Goal: Transaction & Acquisition: Book appointment/travel/reservation

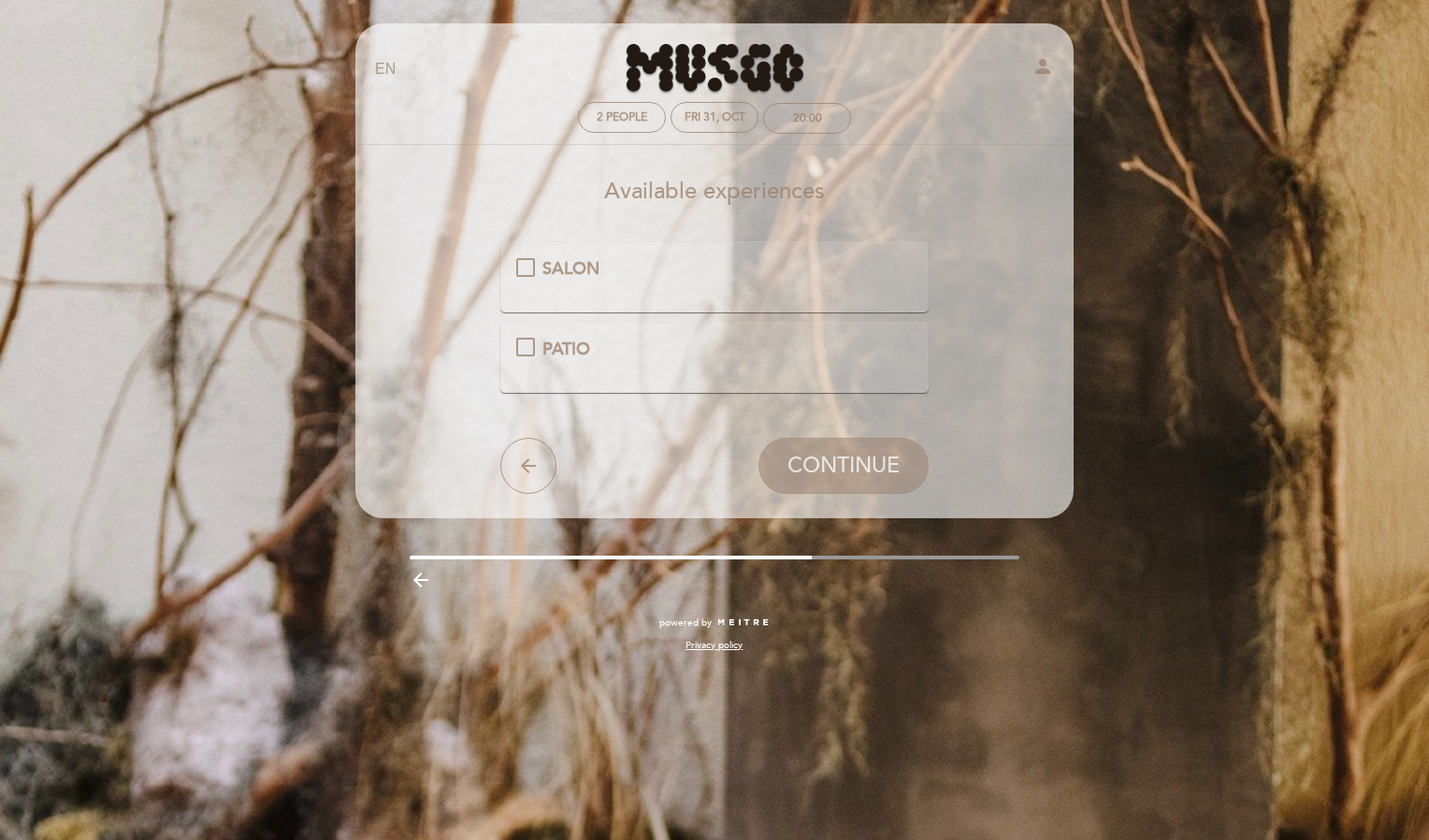
click at [525, 264] on div "SALON" at bounding box center [715, 270] width 397 height 25
click at [824, 450] on button "CONTINUE" at bounding box center [844, 465] width 170 height 56
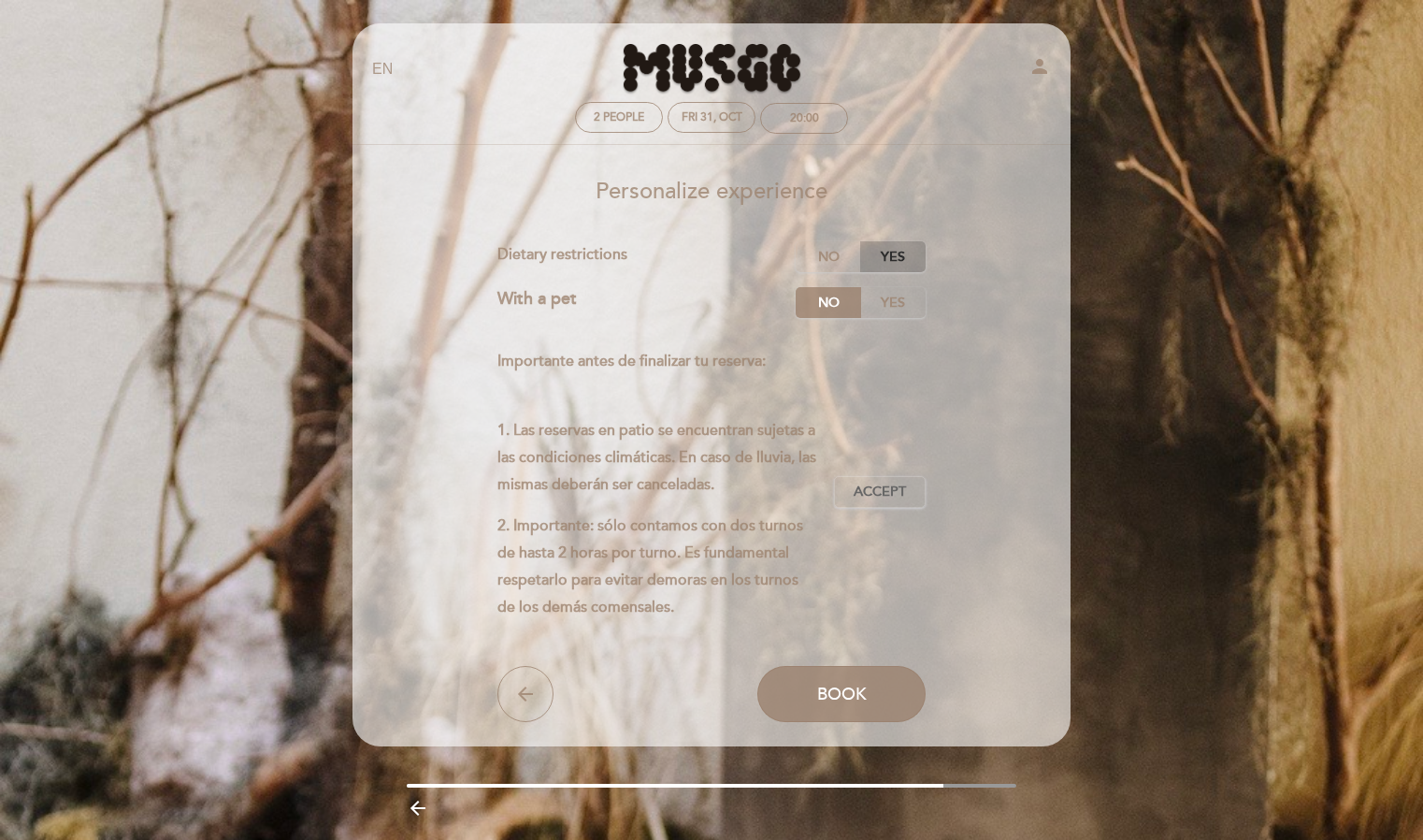
click at [895, 251] on label "Yes" at bounding box center [892, 256] width 65 height 31
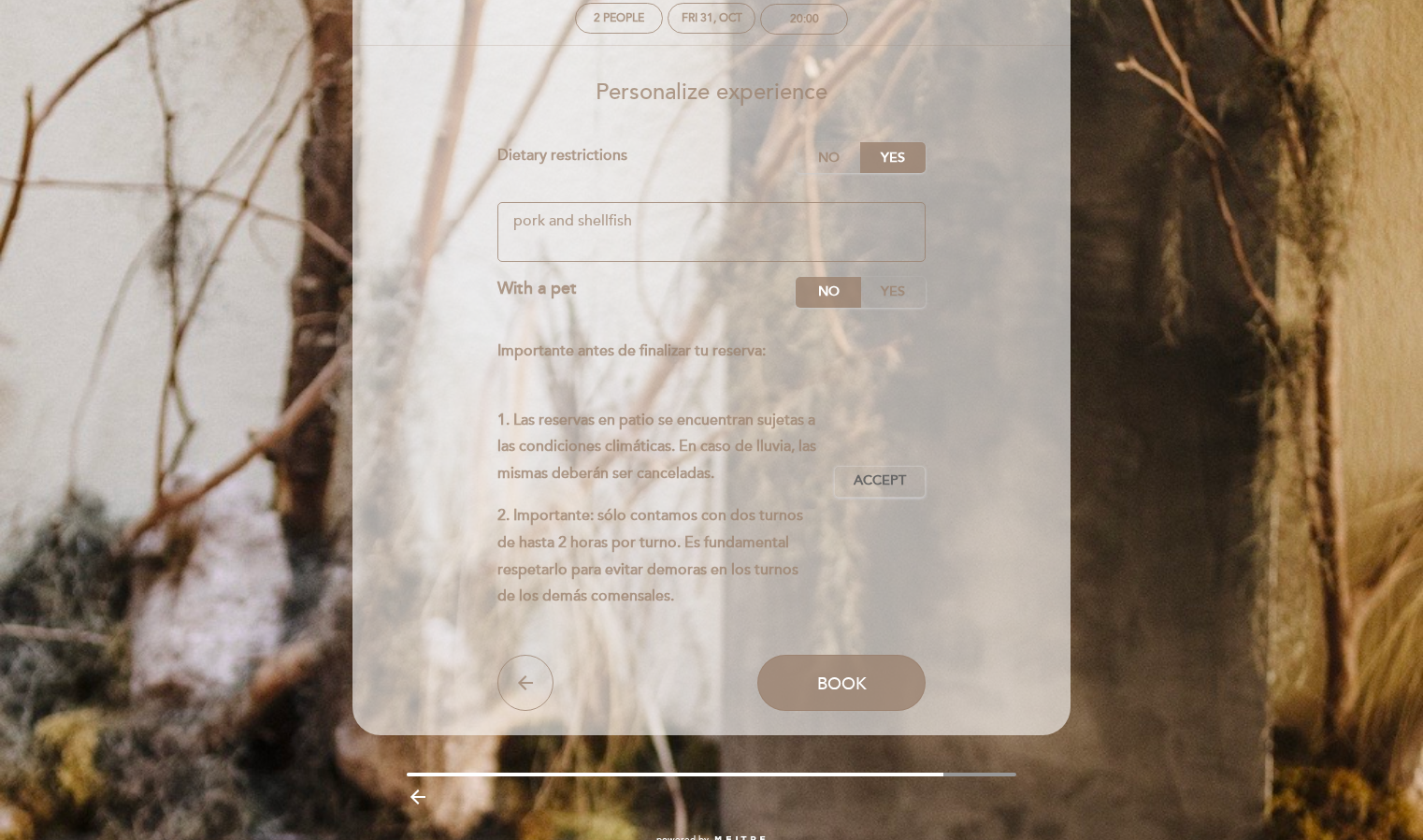
scroll to position [103, 0]
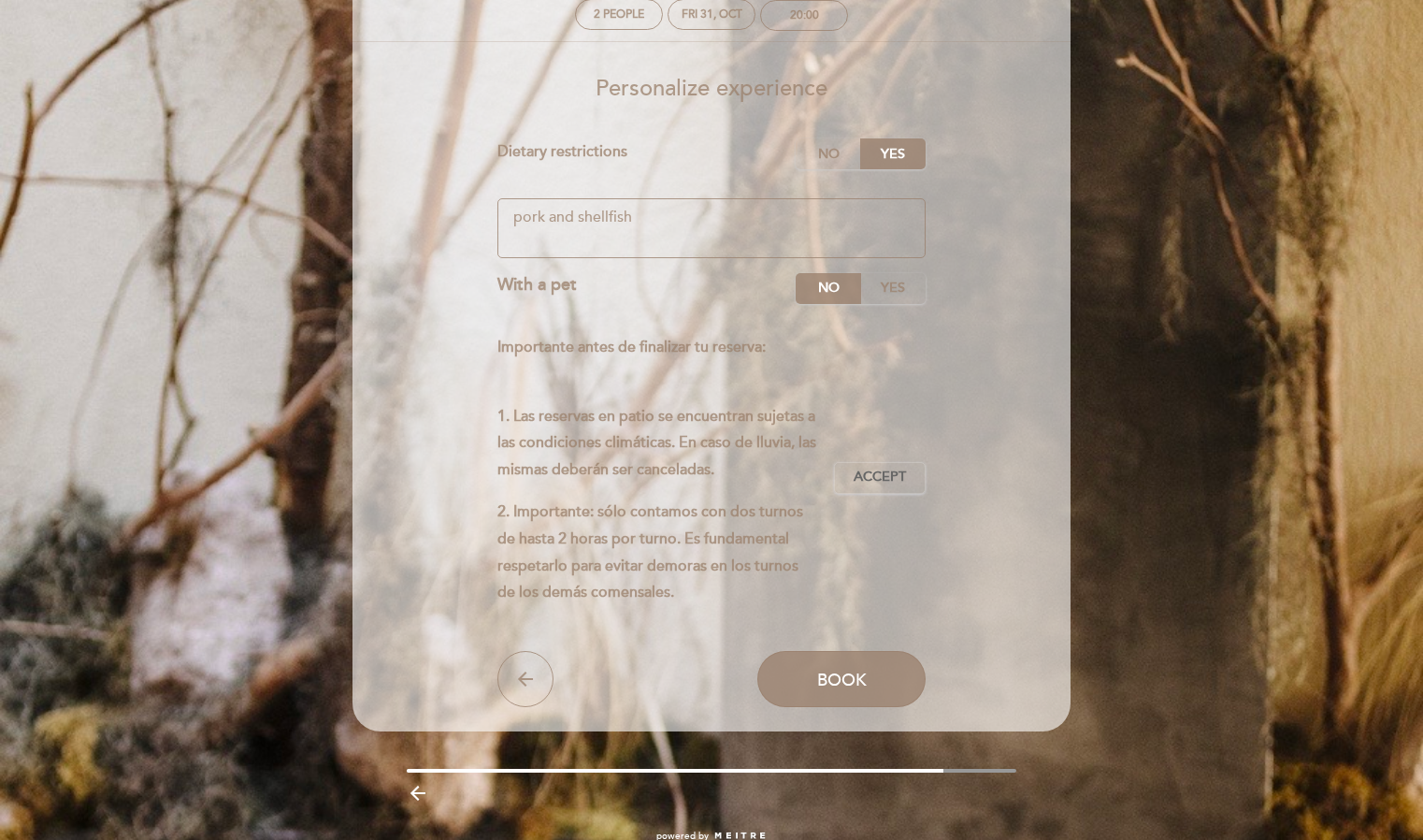
type textarea "pork and shellfish"
click at [722, 456] on p "1. Las reservas en patio se encuentran sujetas a las condiciones climáticas. En…" at bounding box center [659, 443] width 323 height 80
click at [889, 470] on span "Accept" at bounding box center [879, 477] width 52 height 20
click at [836, 678] on span "Book" at bounding box center [842, 680] width 49 height 21
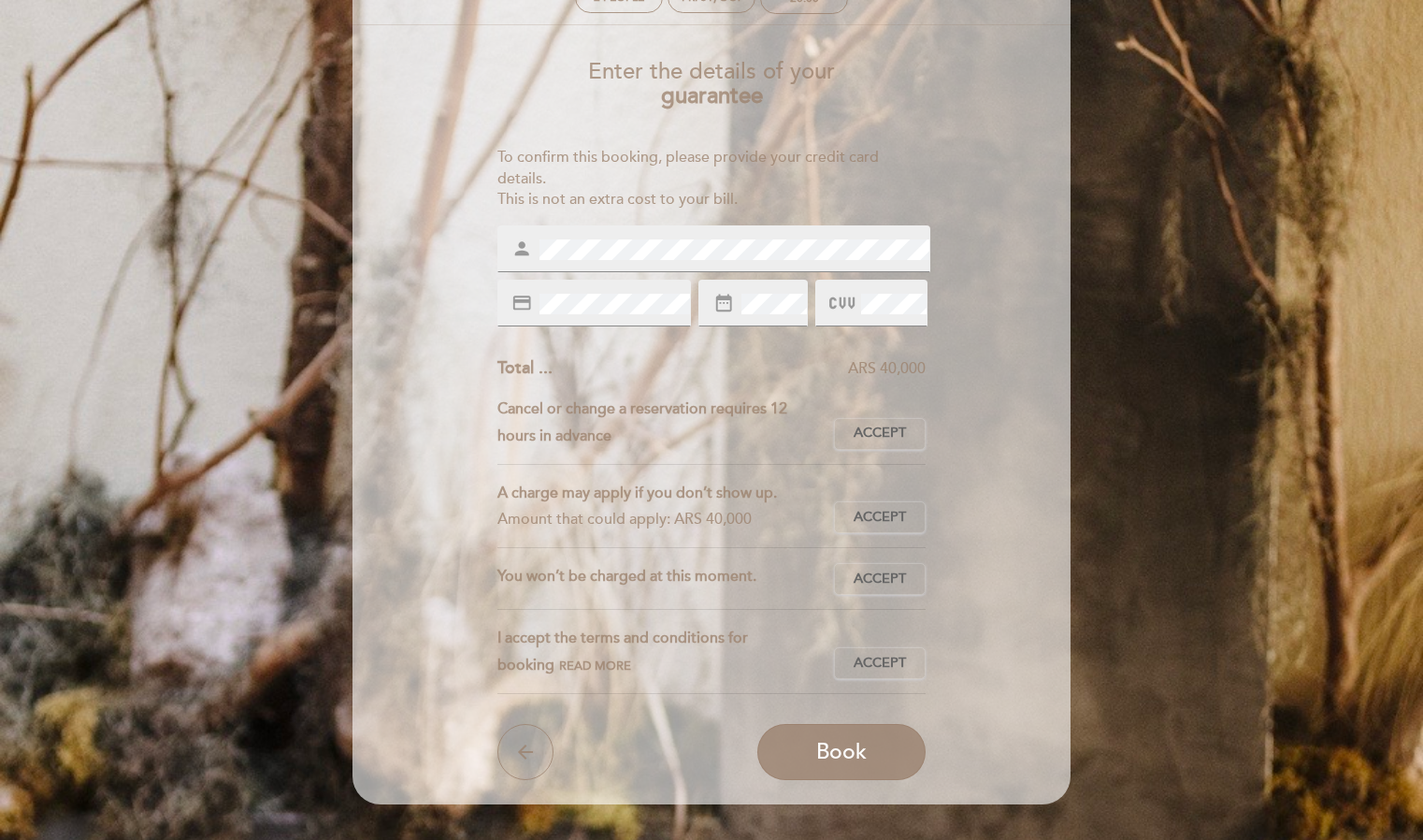
scroll to position [121, 0]
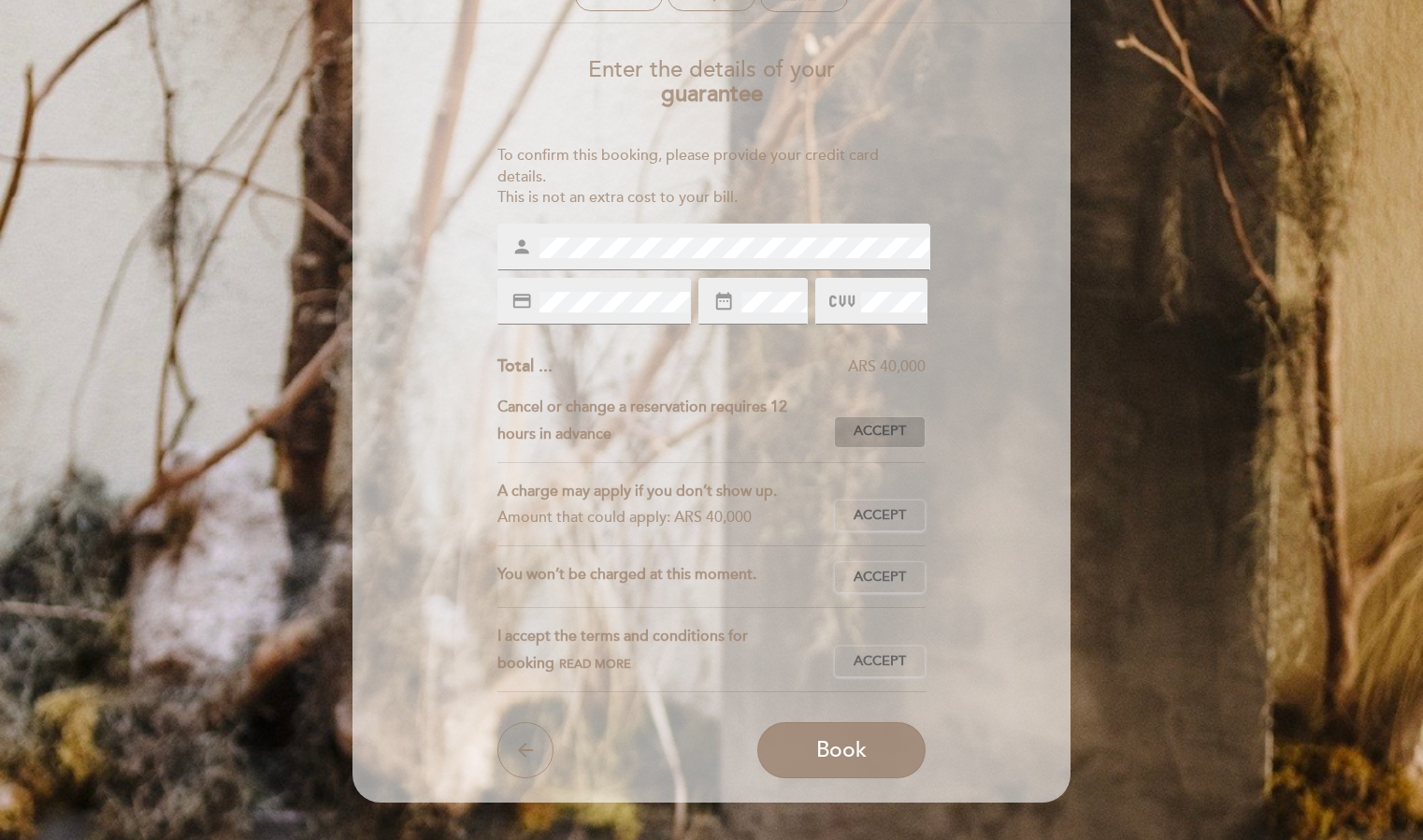
click at [890, 434] on span "Accept" at bounding box center [879, 431] width 52 height 20
click at [881, 513] on span "Accept" at bounding box center [879, 516] width 52 height 20
click at [878, 570] on span "Accept" at bounding box center [879, 577] width 52 height 20
click at [559, 661] on span "Read more" at bounding box center [595, 664] width 72 height 15
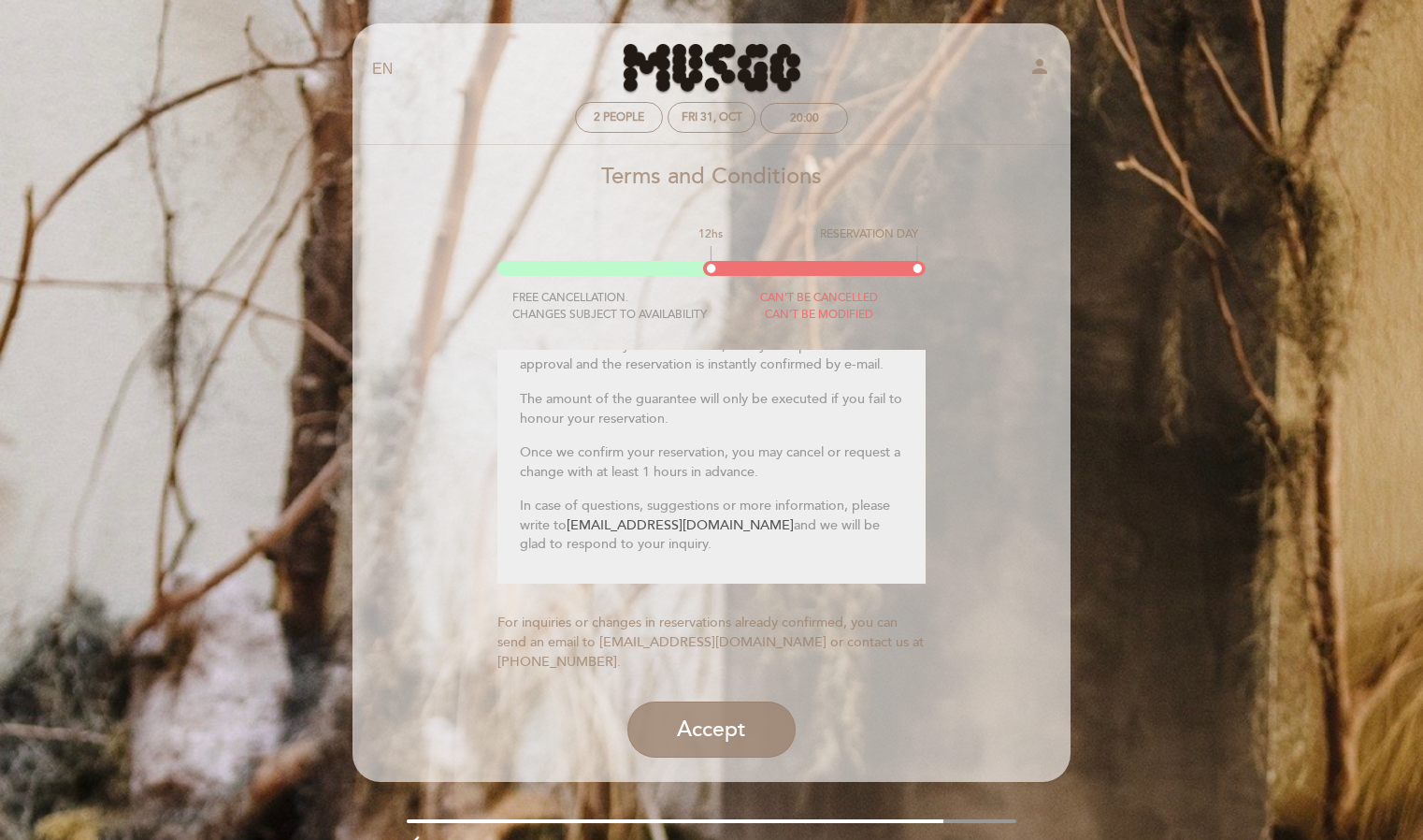
scroll to position [189, 0]
click at [712, 739] on button "Accept" at bounding box center [712, 728] width 168 height 56
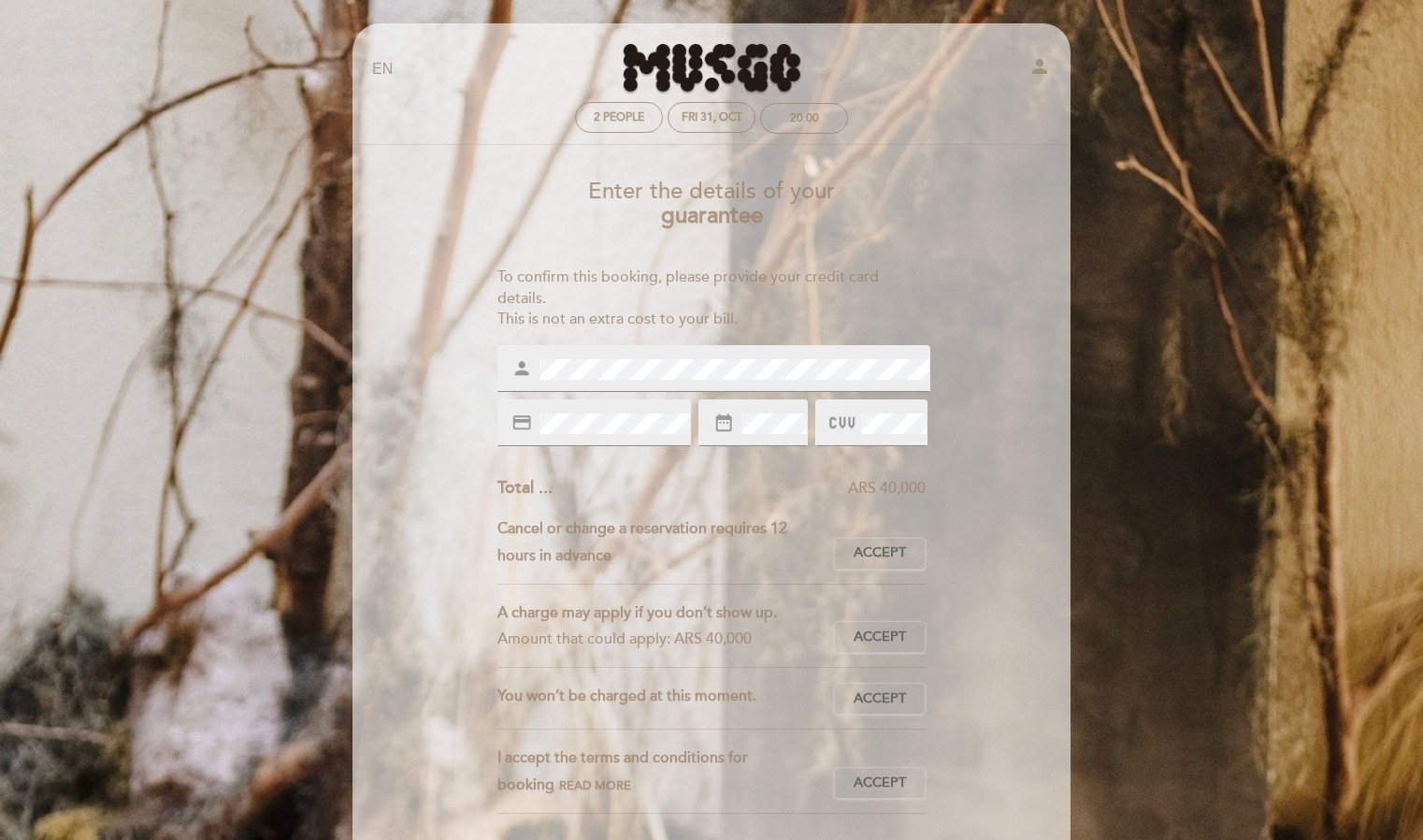
click at [674, 408] on div "credit_card" at bounding box center [595, 422] width 195 height 46
click at [840, 424] on icon at bounding box center [842, 423] width 26 height 31
click at [854, 420] on span at bounding box center [844, 423] width 28 height 27
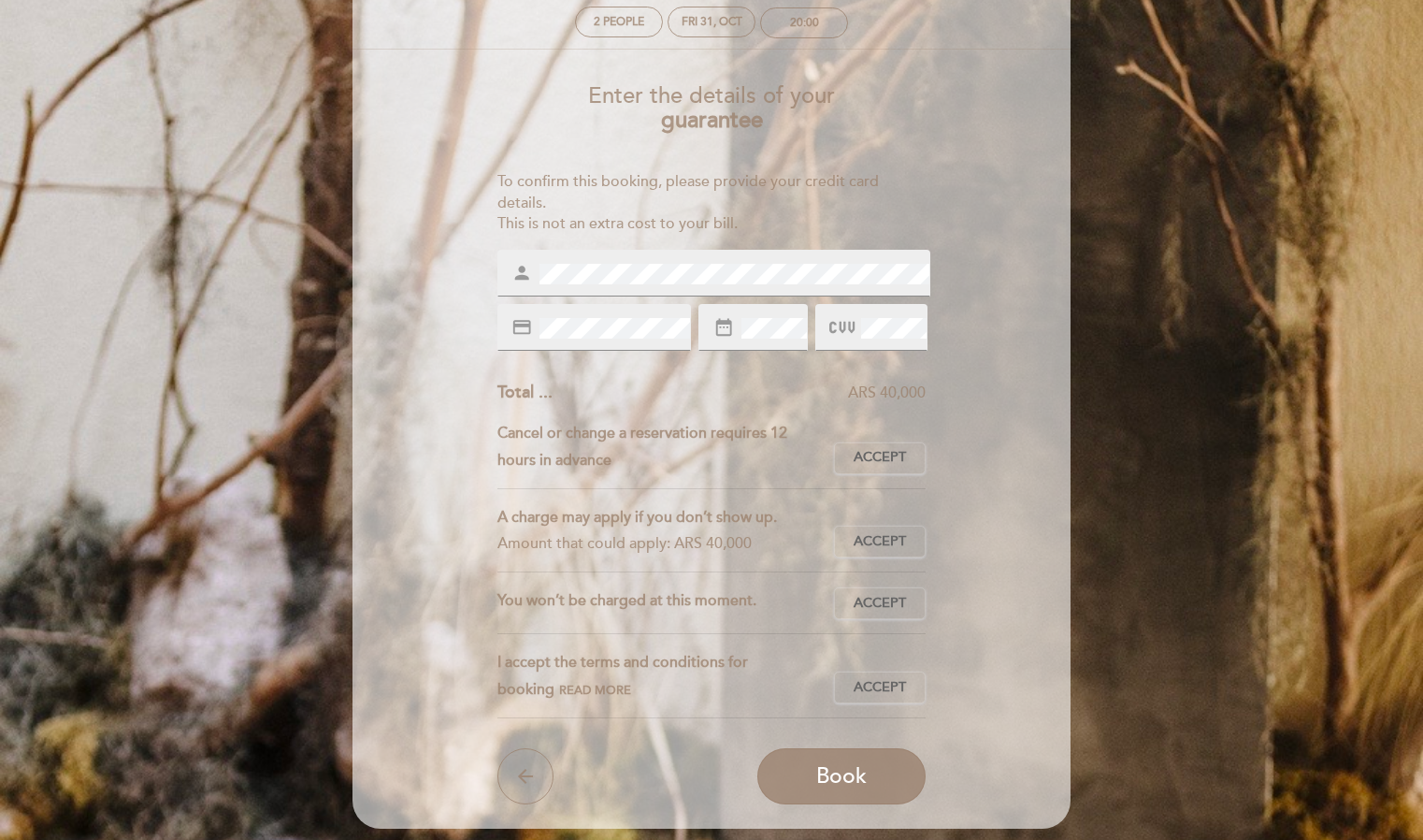
scroll to position [113, 0]
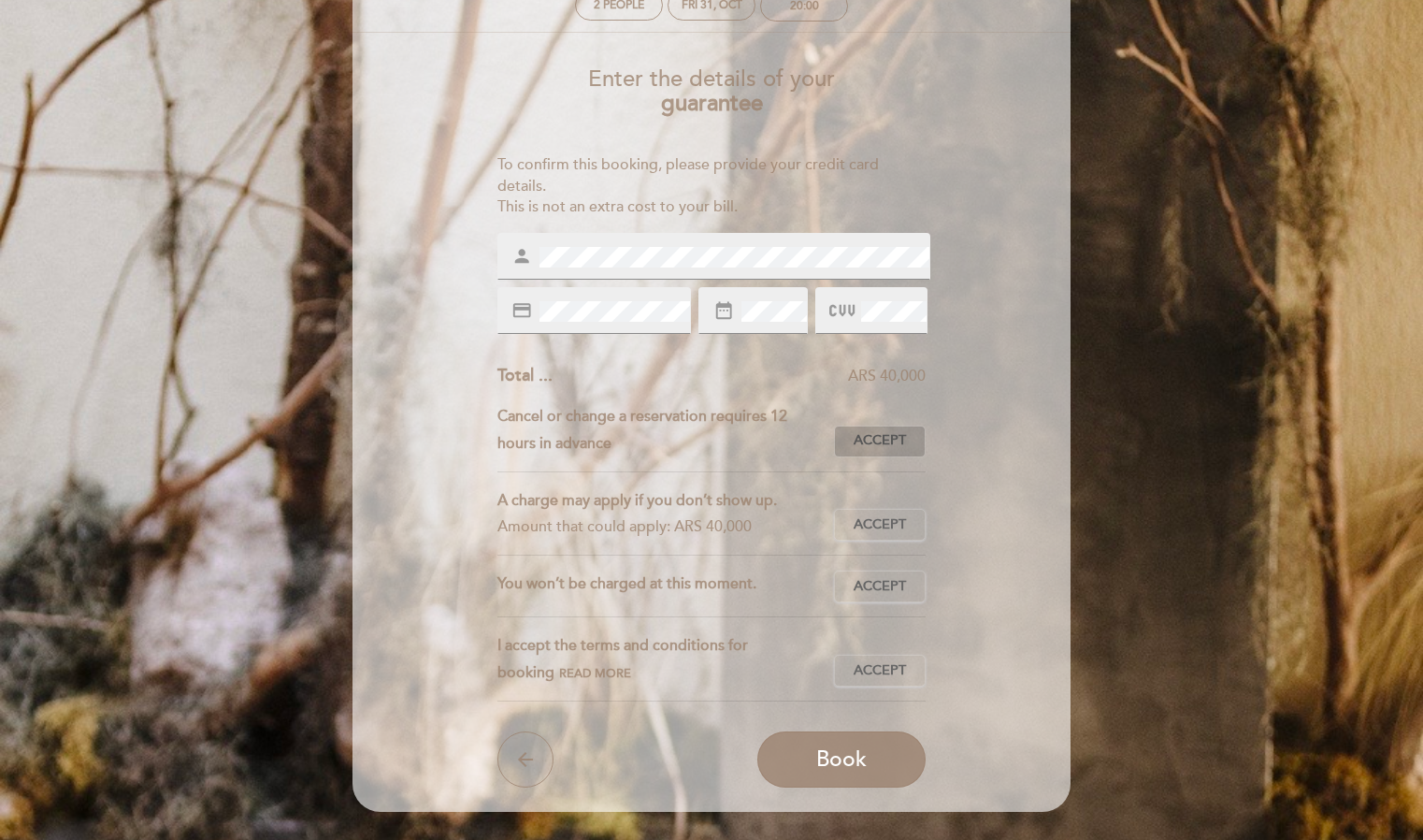
click at [882, 440] on span "Accept" at bounding box center [879, 441] width 52 height 20
click at [887, 522] on span "Accept" at bounding box center [879, 525] width 52 height 20
click at [894, 583] on span "Accept" at bounding box center [879, 586] width 52 height 20
click at [892, 661] on span "Accept" at bounding box center [879, 671] width 52 height 20
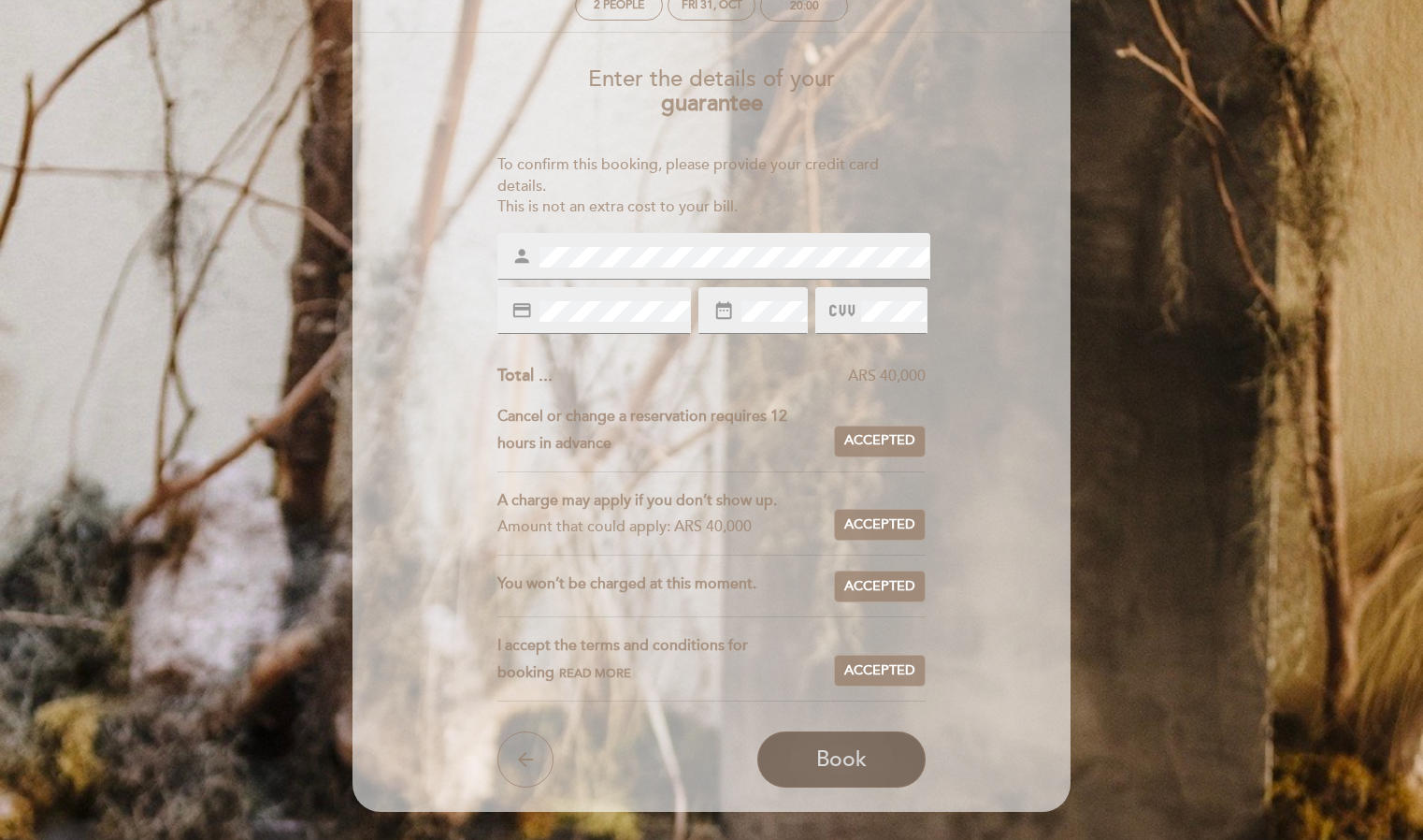
click at [849, 750] on span "Book" at bounding box center [841, 760] width 50 height 26
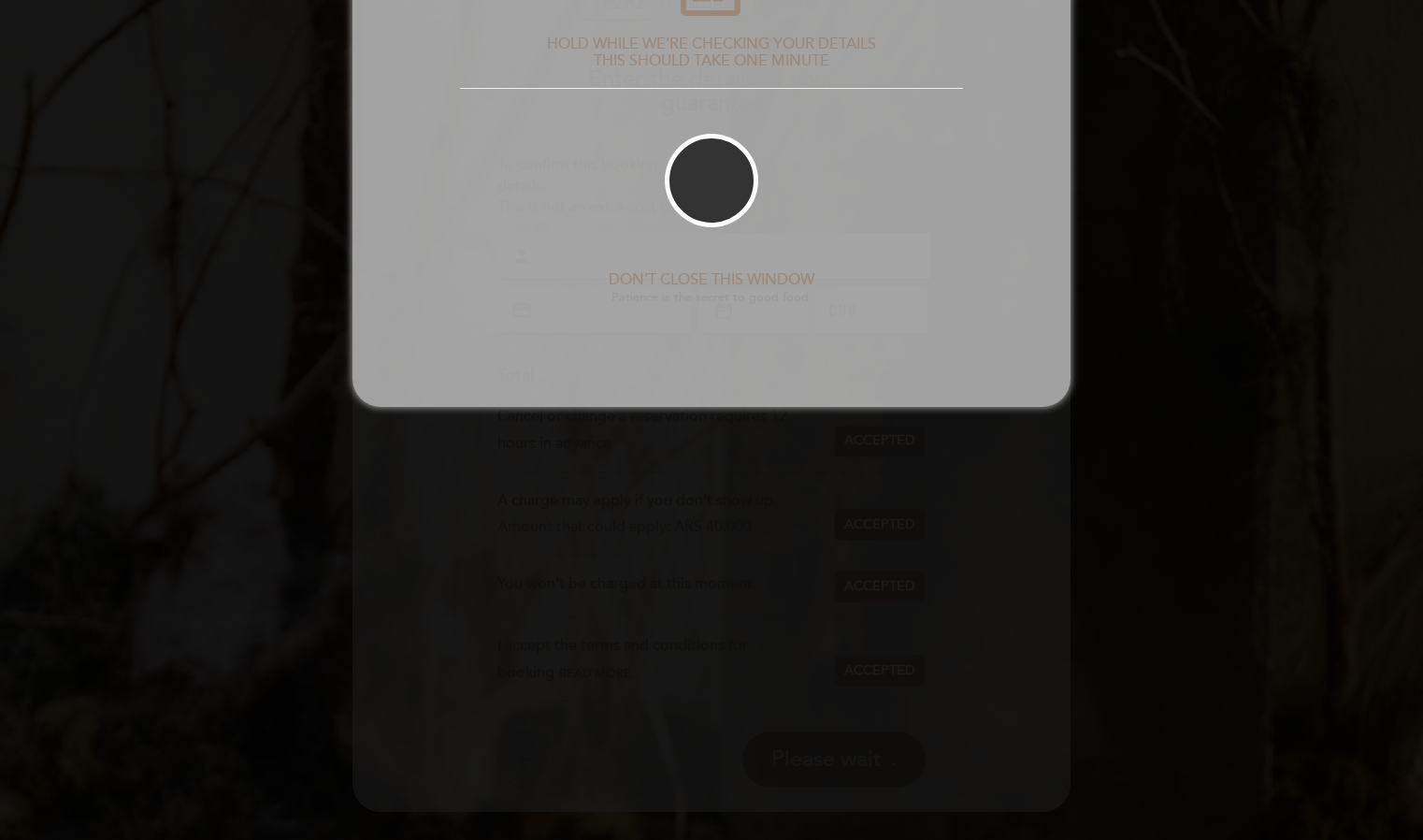
scroll to position [0, 0]
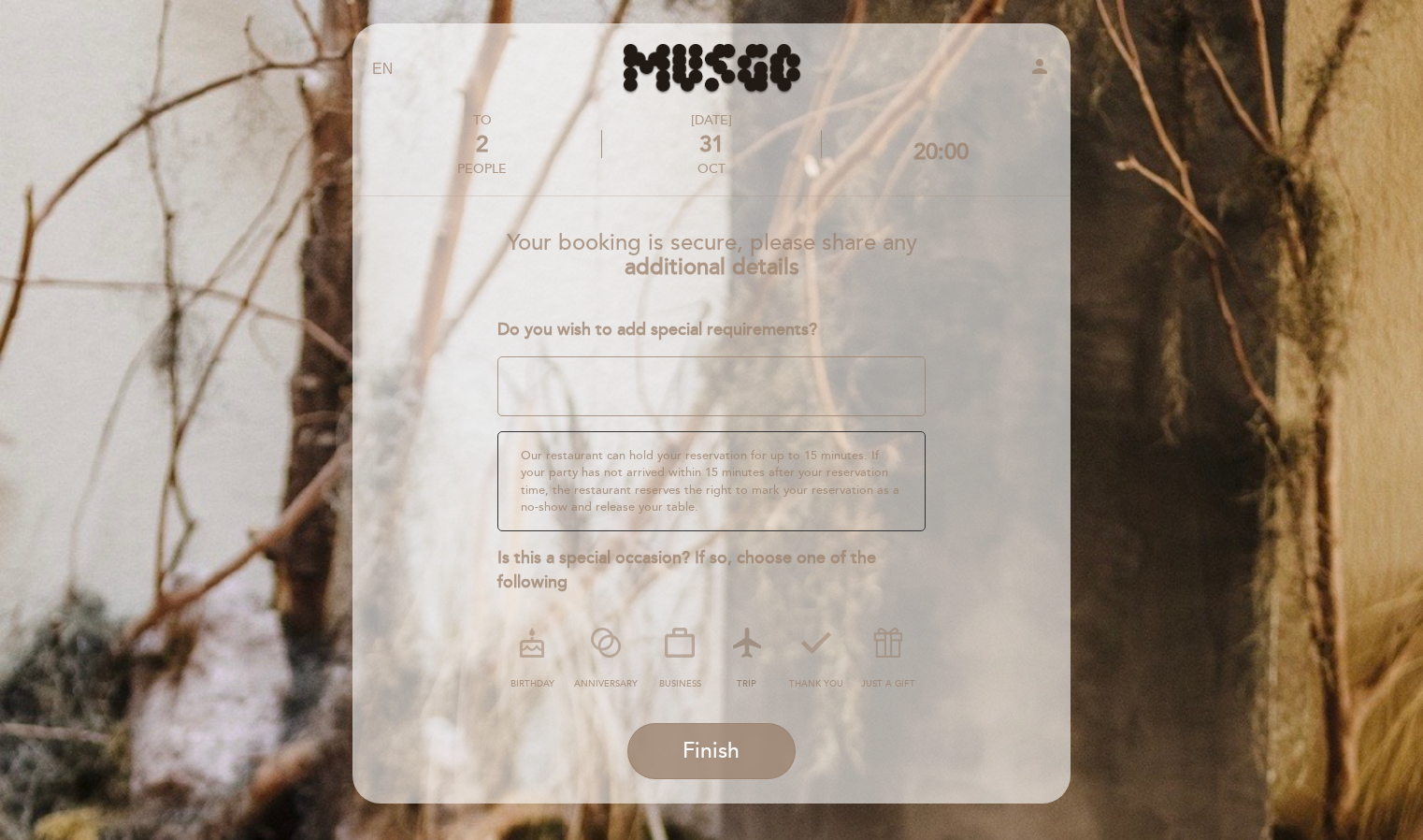
click at [754, 651] on icon at bounding box center [747, 641] width 48 height 48
click at [730, 748] on span "Finish" at bounding box center [712, 751] width 57 height 26
